Goal: Information Seeking & Learning: Learn about a topic

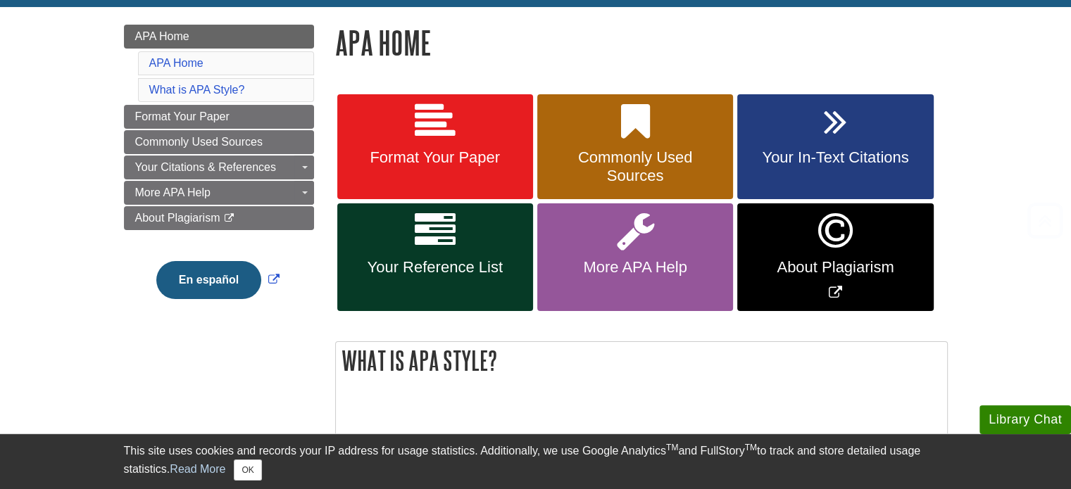
scroll to position [211, 0]
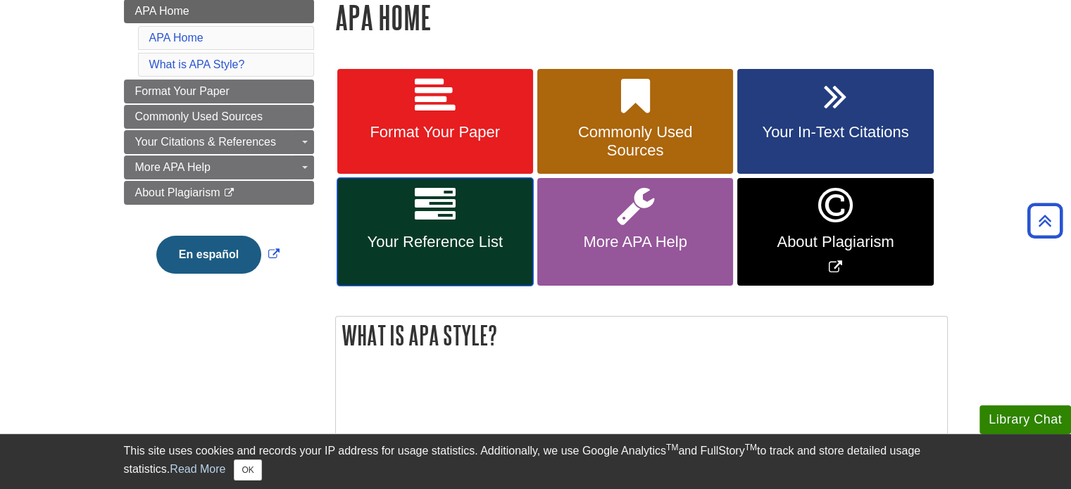
click at [417, 235] on span "Your Reference List" at bounding box center [435, 242] width 175 height 18
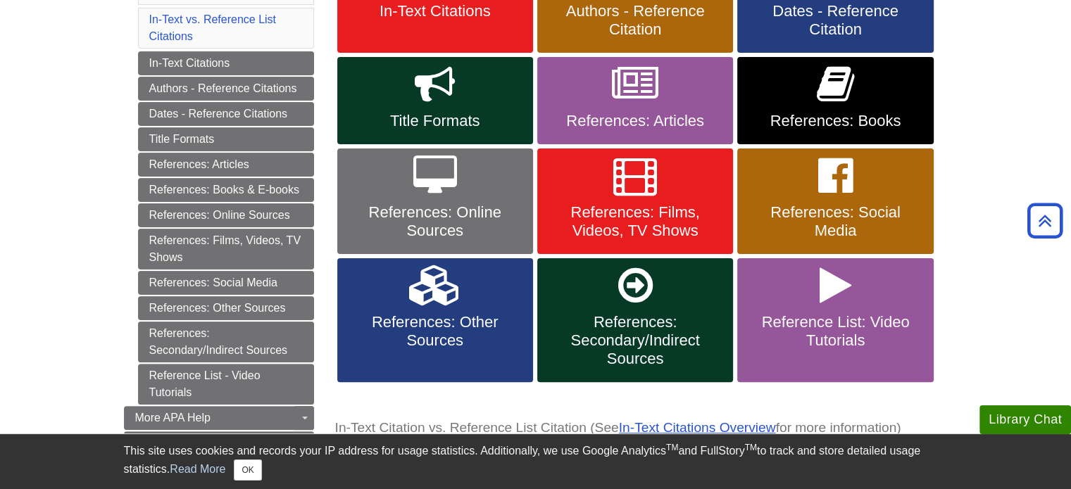
scroll to position [352, 0]
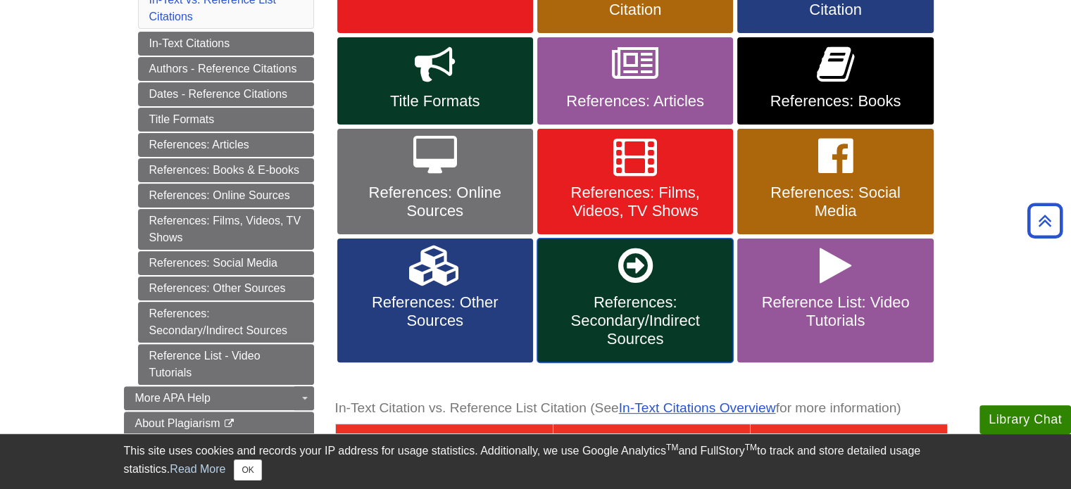
click at [628, 294] on span "References: Secondary/Indirect Sources" at bounding box center [635, 321] width 175 height 55
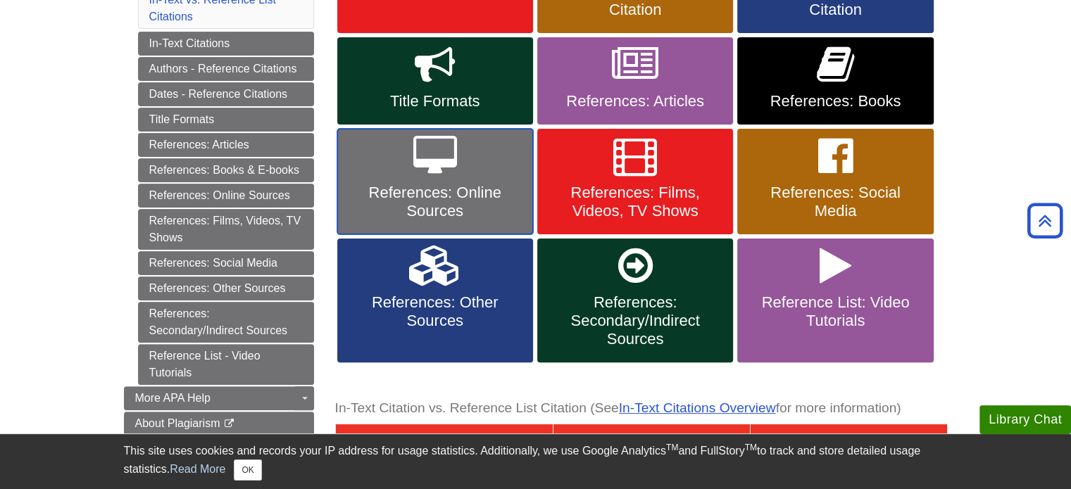
click at [414, 214] on span "References: Online Sources" at bounding box center [435, 202] width 175 height 37
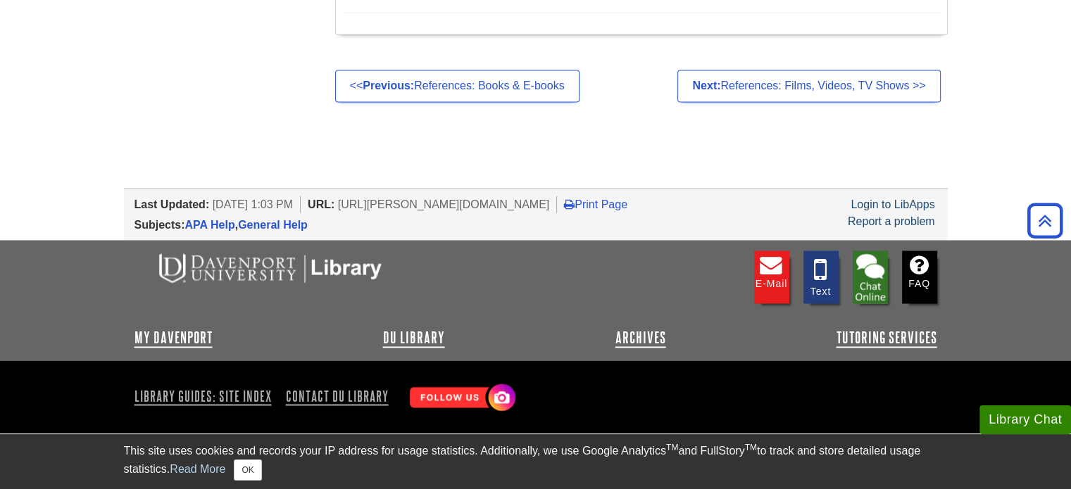
scroll to position [13730, 0]
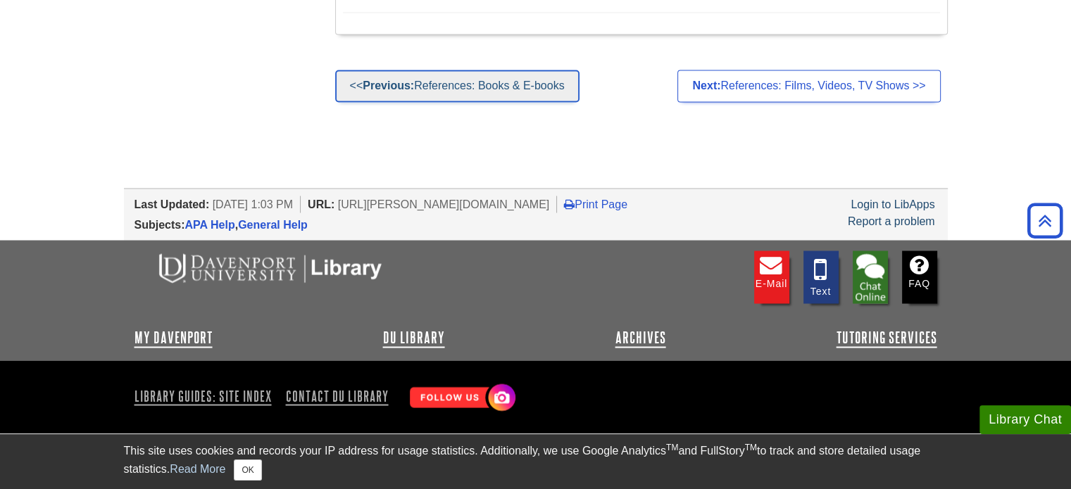
click at [510, 102] on link "<< Previous: References: Books & E-books" at bounding box center [457, 86] width 244 height 32
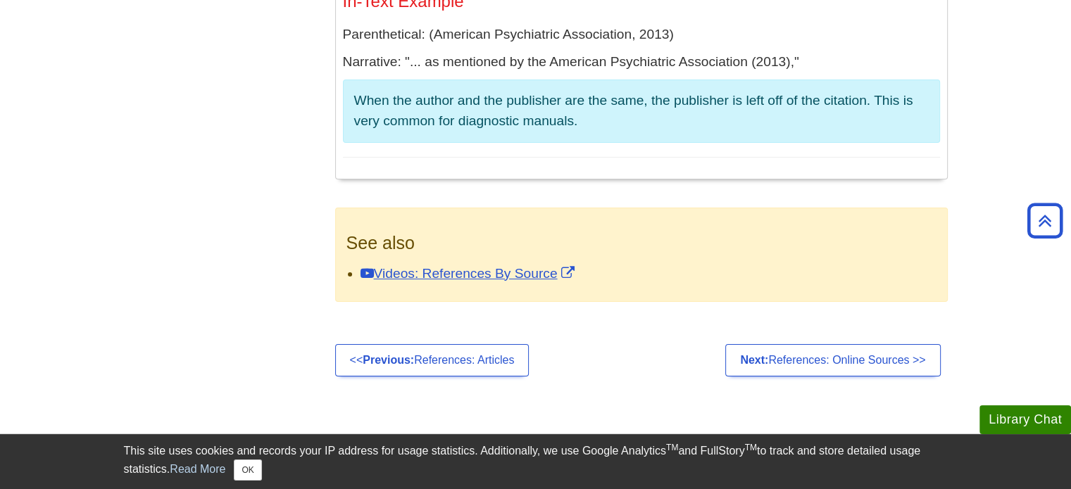
scroll to position [5421, 0]
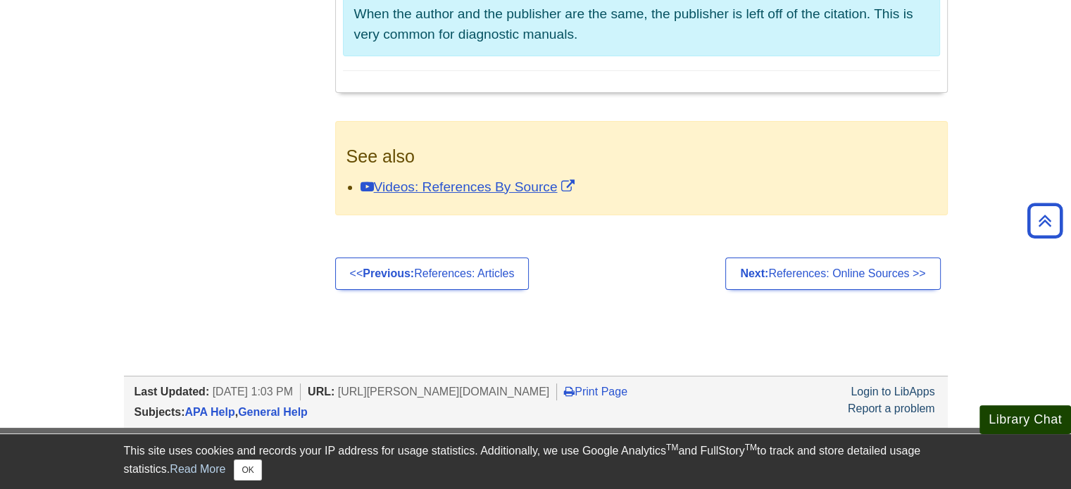
click at [1025, 416] on button "Library Chat" at bounding box center [1025, 420] width 92 height 29
click at [1036, 422] on button "Library Chat" at bounding box center [1025, 420] width 92 height 29
click at [1017, 420] on button "Library Chat" at bounding box center [1025, 420] width 92 height 29
